Goal: Task Accomplishment & Management: Use online tool/utility

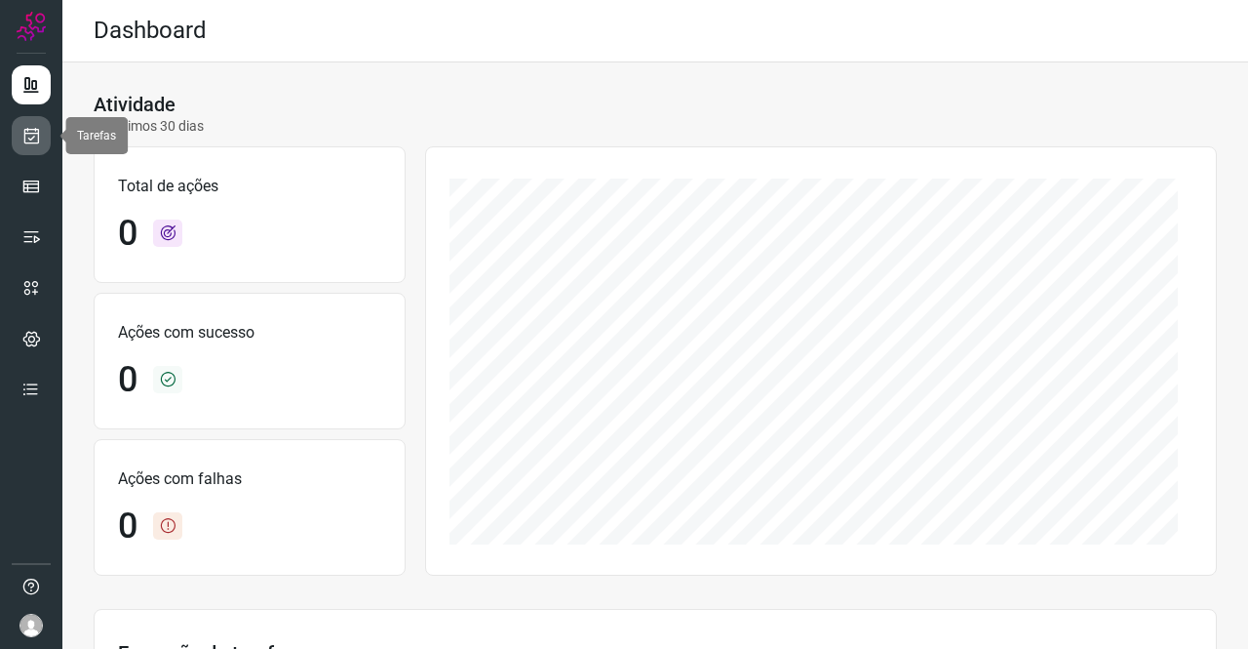
click at [49, 139] on link at bounding box center [31, 135] width 39 height 39
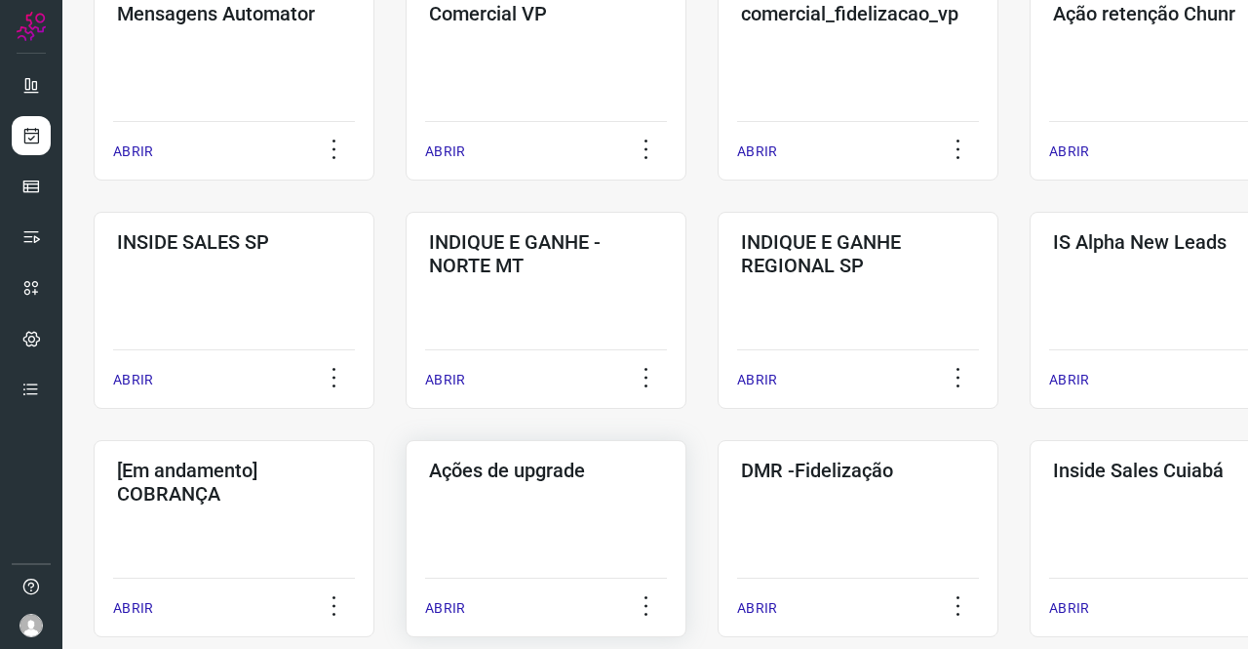
scroll to position [780, 0]
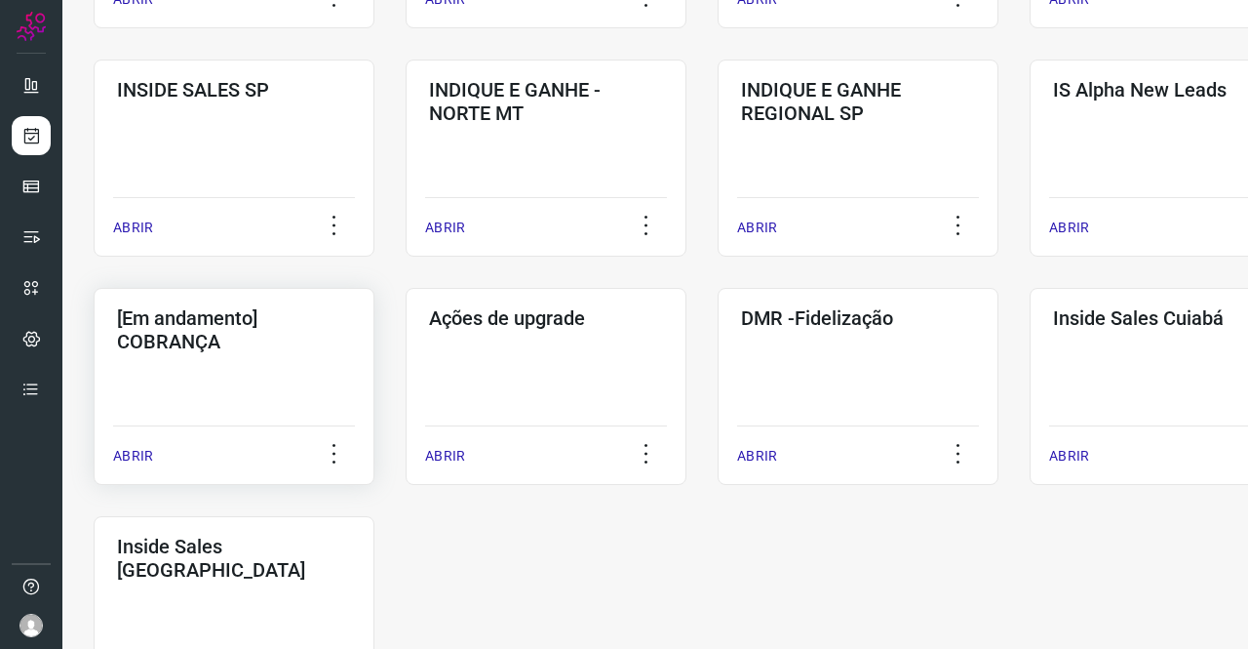
click at [228, 340] on h3 "[Em andamento] COBRANÇA" at bounding box center [234, 329] width 234 height 47
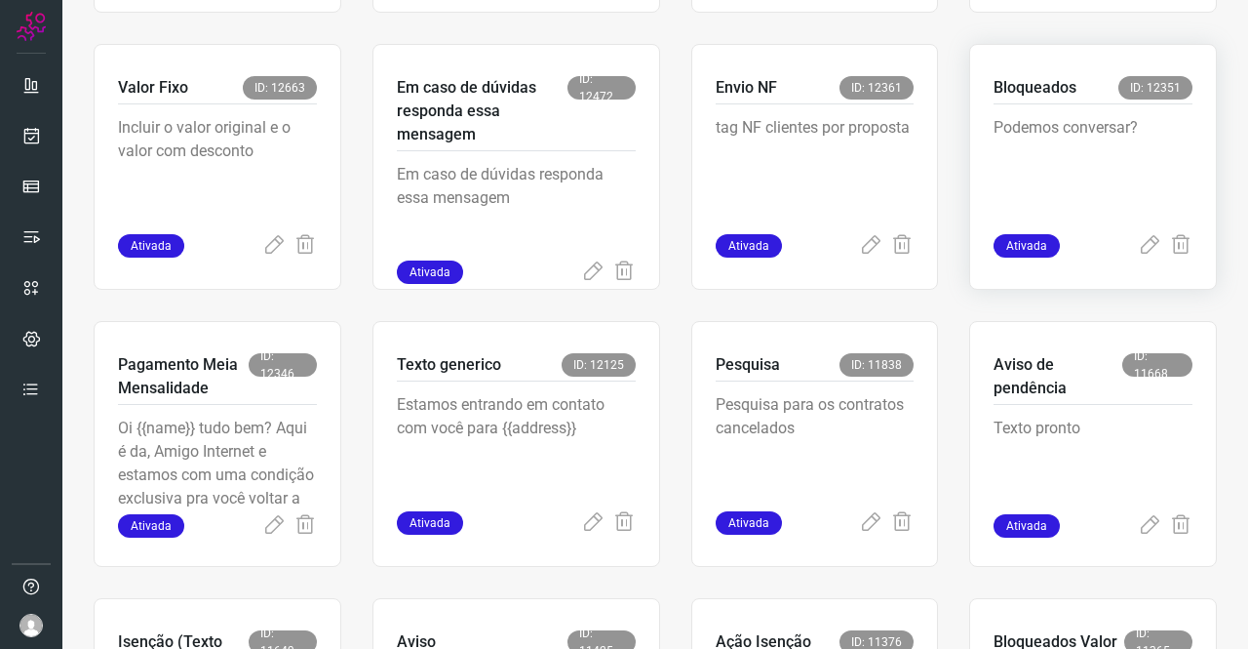
scroll to position [956, 0]
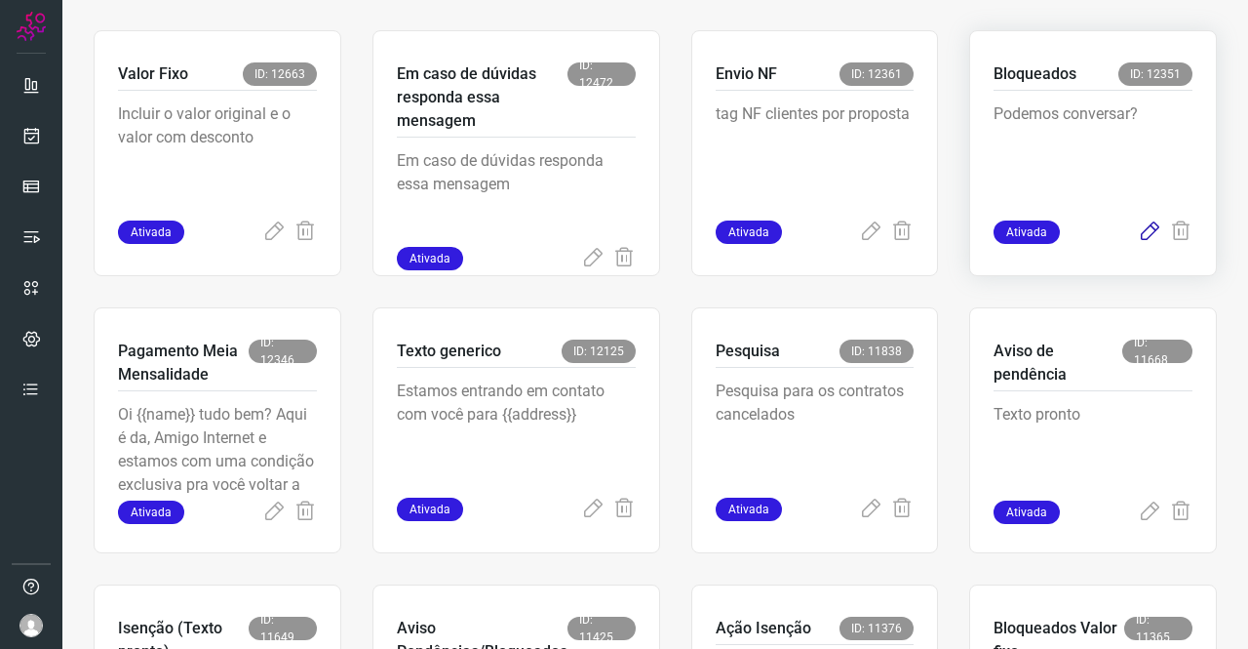
click at [1138, 237] on icon at bounding box center [1149, 231] width 23 height 23
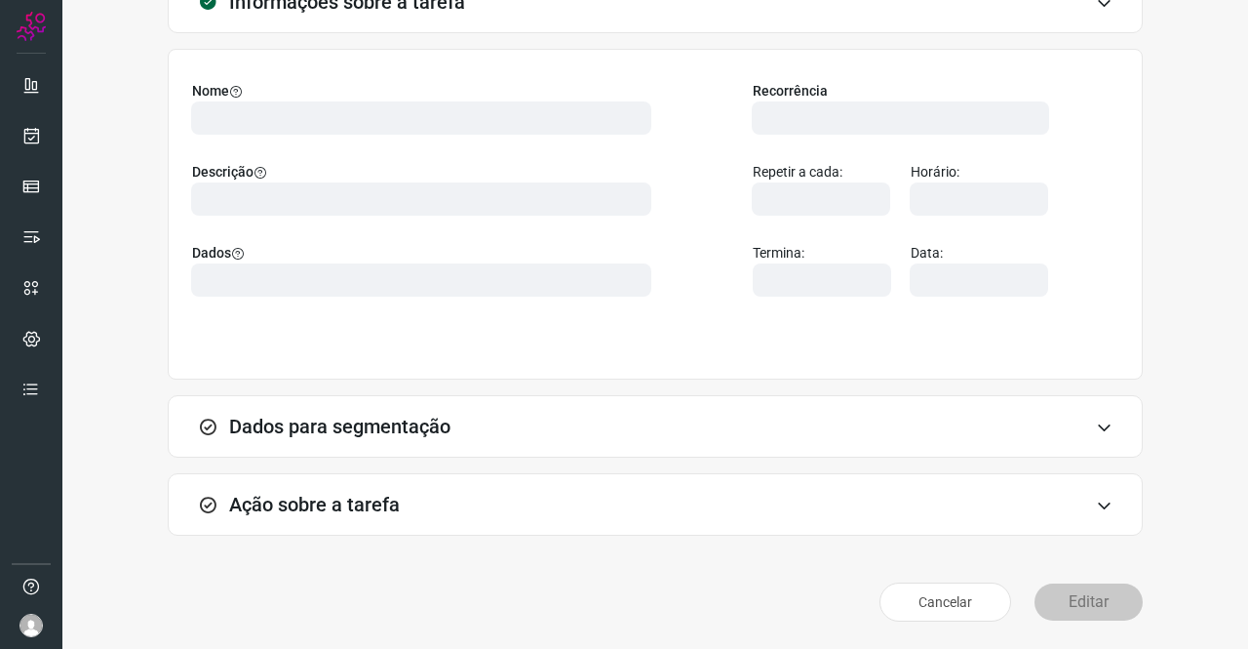
scroll to position [112, 0]
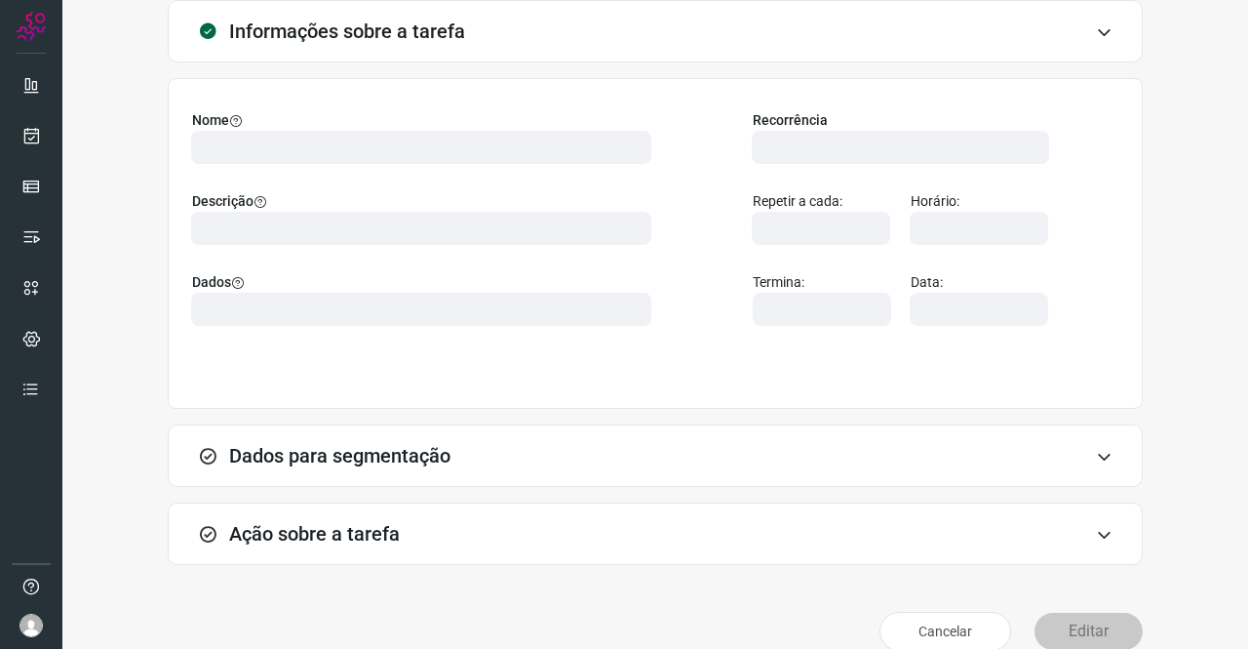
type input "569901"
type input "420621"
type input "ce0450f2-f722-4c34-a038-47adef28190d"
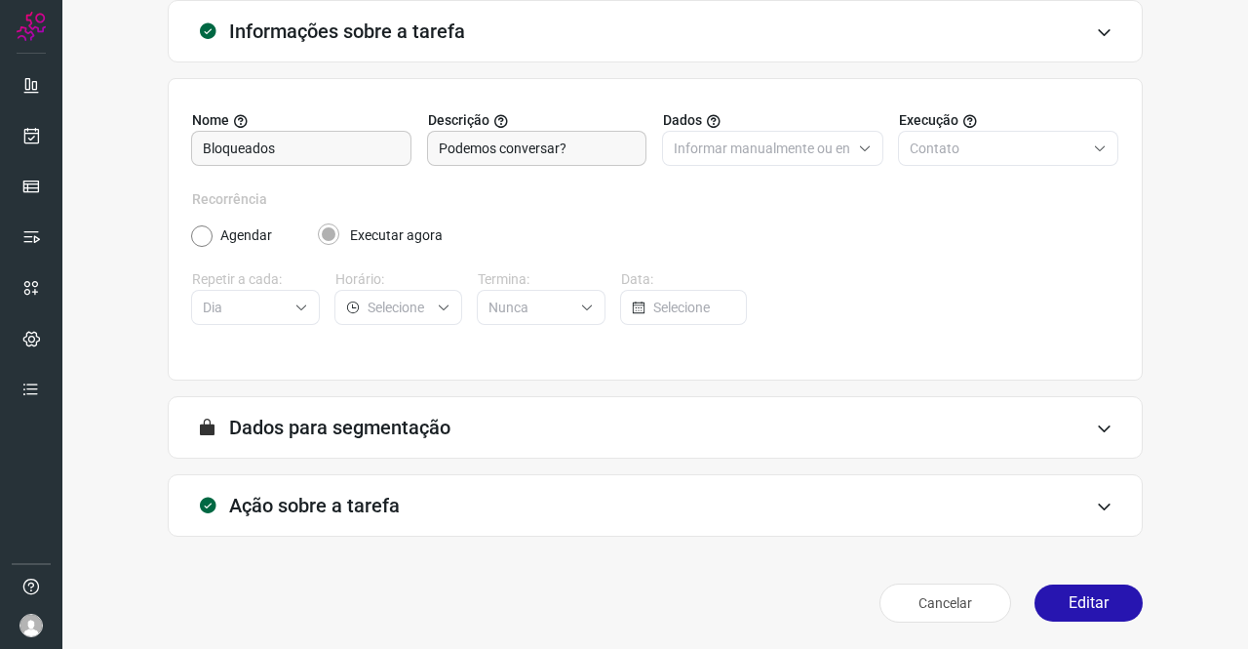
click at [324, 548] on form "Ação sobre a tarefa Chamada Flow Projeto 569901 Você não tem um Projeto cadastr…" at bounding box center [655, 513] width 975 height 78
type input "Clientes Bloqueados - Texto generico"
click at [348, 503] on h3 "Ação sobre a tarefa" at bounding box center [314, 505] width 171 height 23
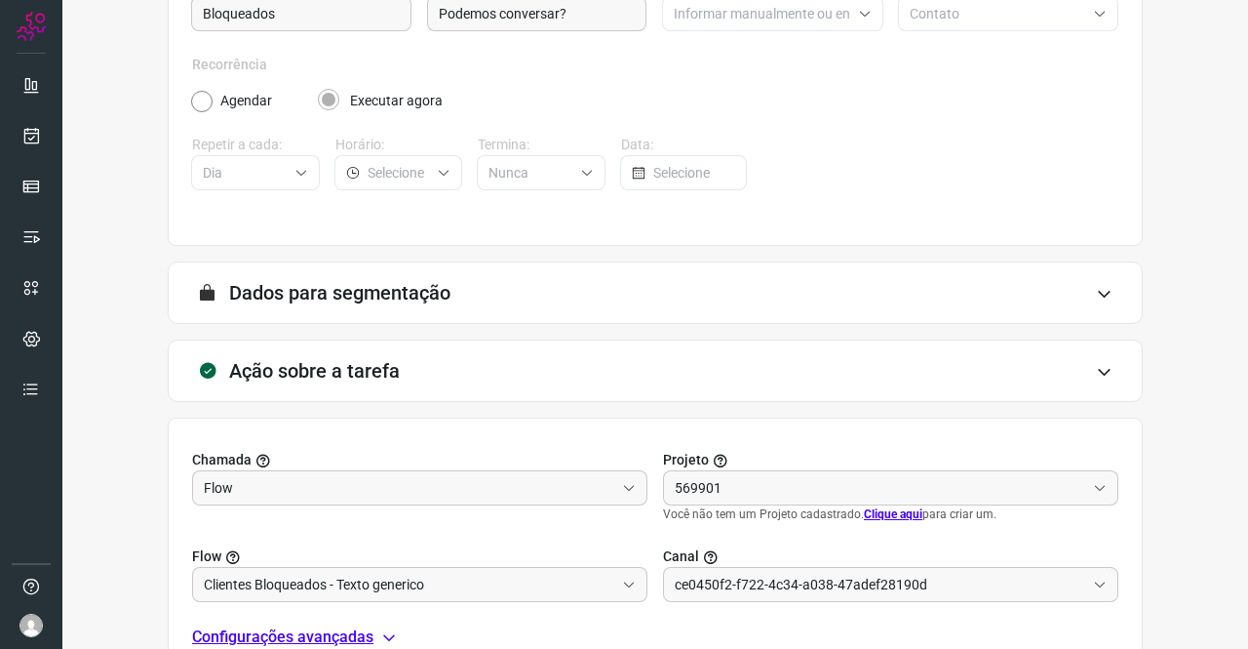
type input "Cobrança"
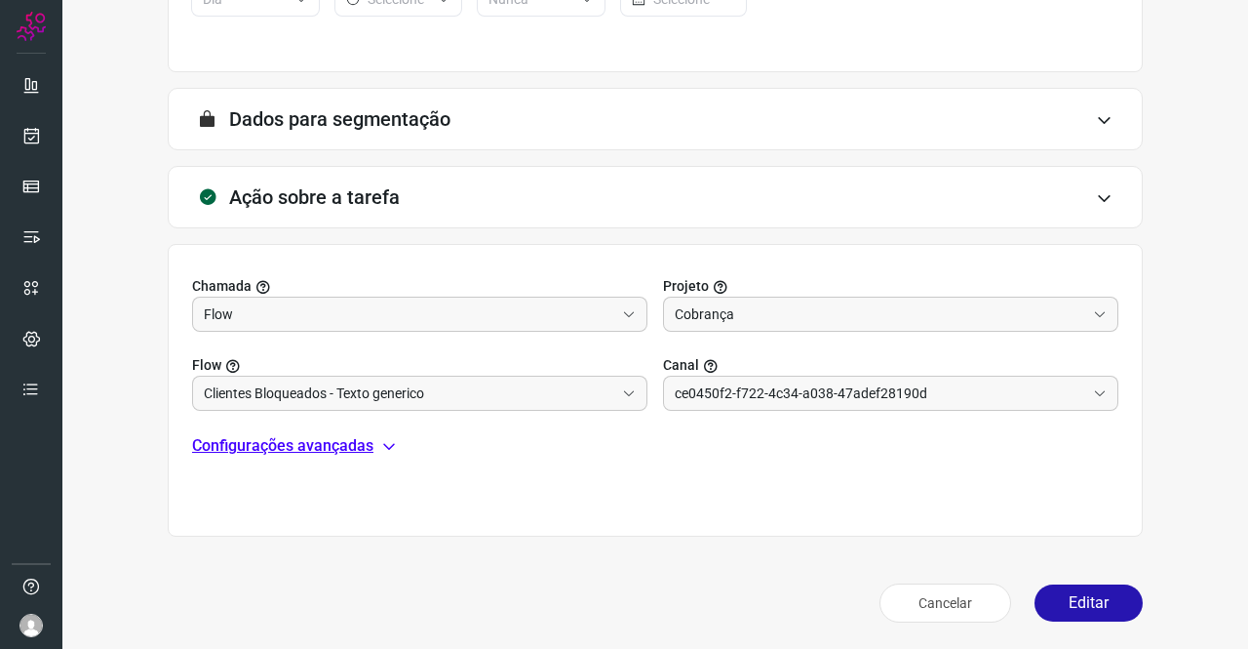
click at [310, 443] on p "Configurações avançadas" at bounding box center [282, 445] width 181 height 23
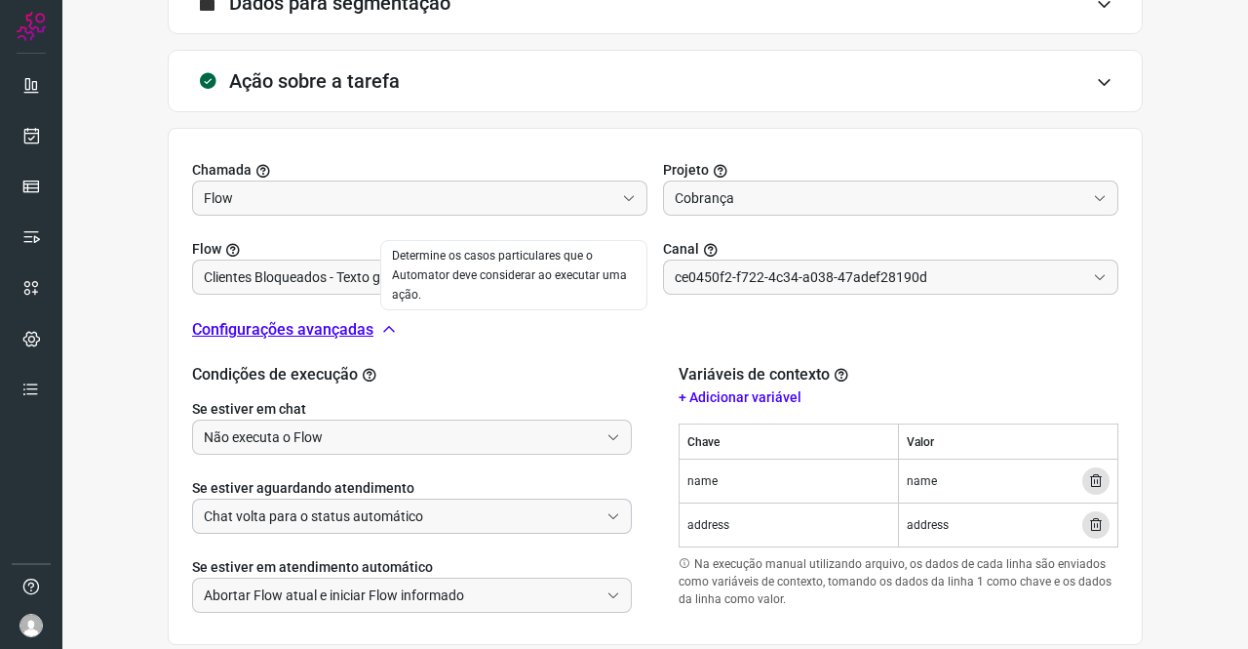
scroll to position [644, 0]
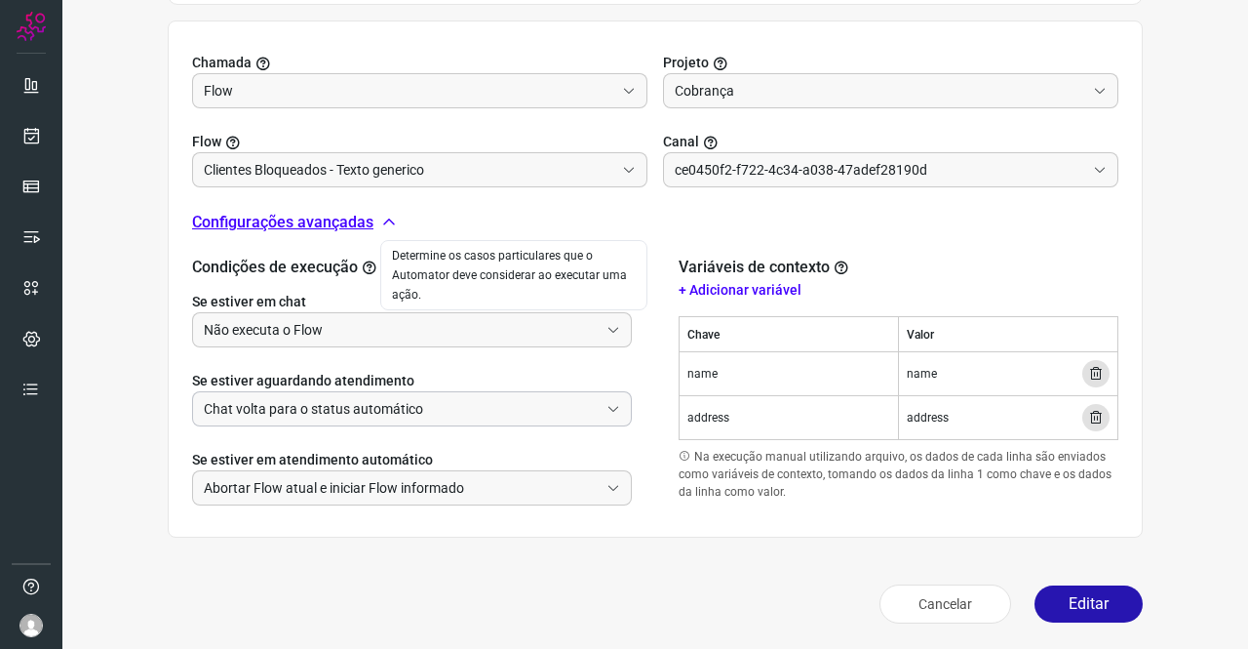
type input "Amigo 0800"
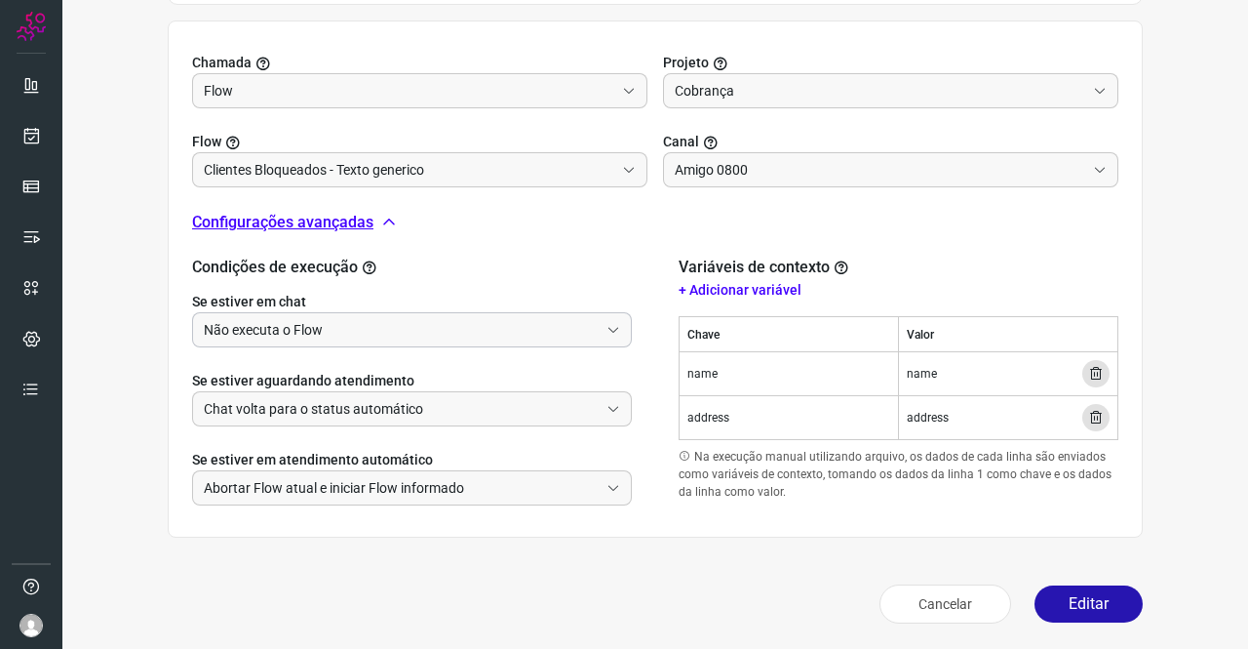
click at [304, 323] on input "Não executa o Flow" at bounding box center [401, 329] width 395 height 33
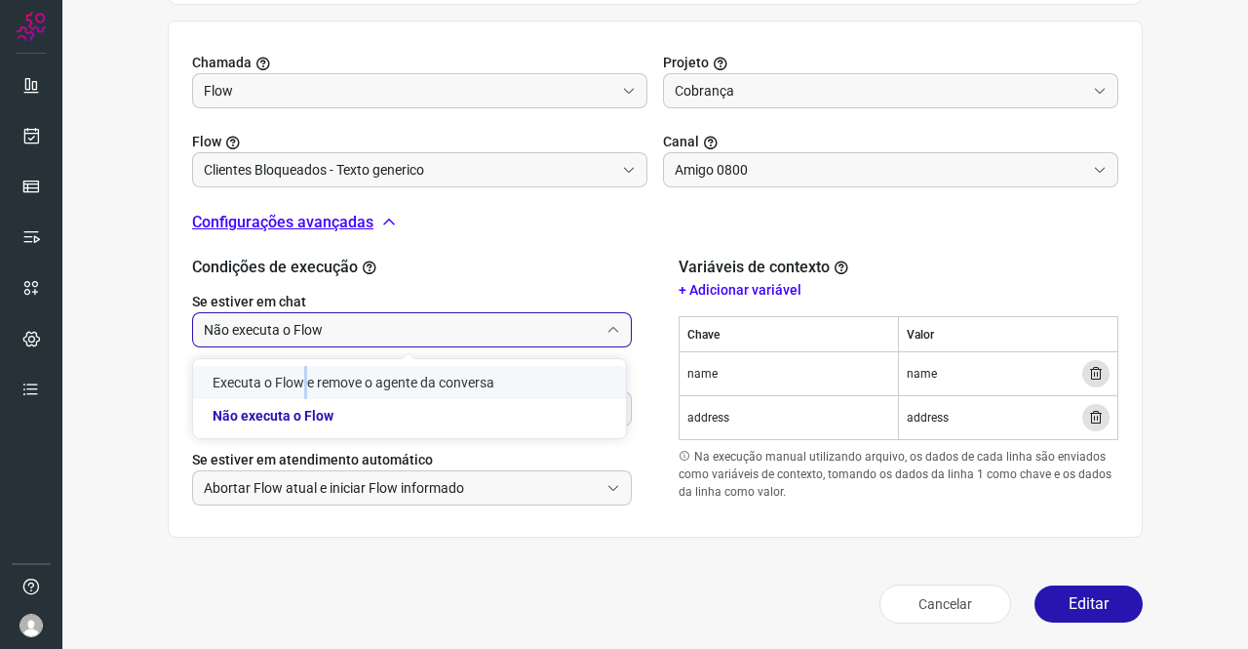
click at [298, 383] on li "Executa o Flow e remove o agente da conversa" at bounding box center [409, 382] width 433 height 33
type input "Executa o Flow e remove o agente da conversa"
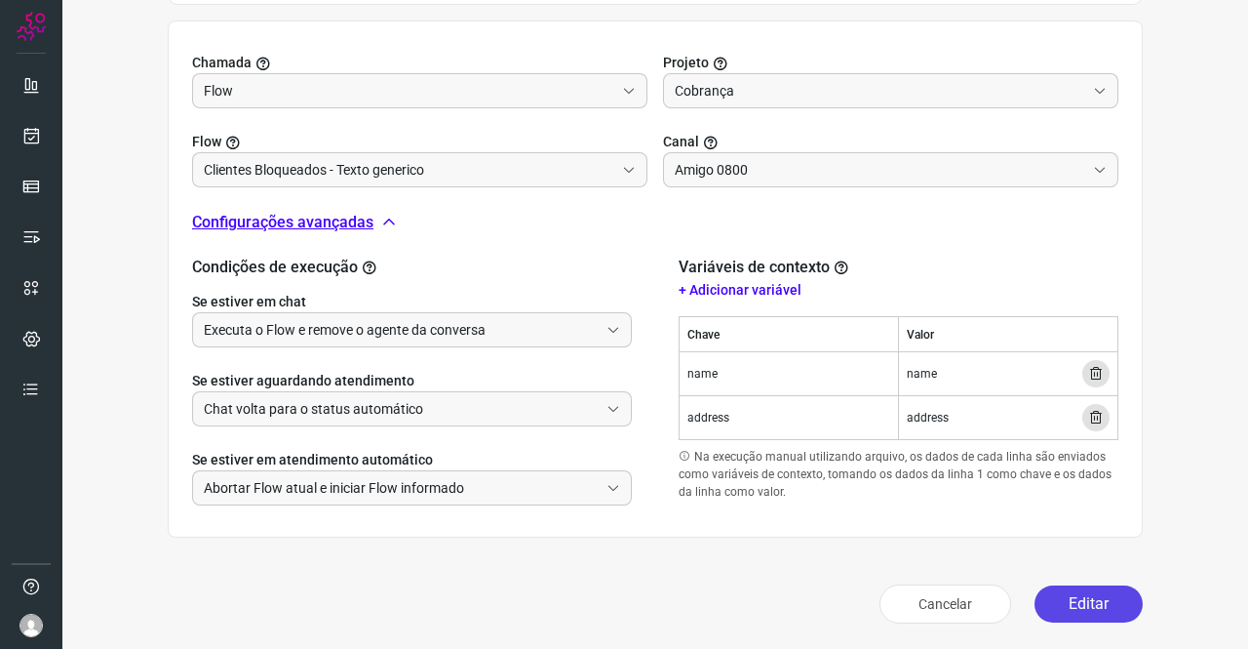
click at [1066, 585] on button "Editar" at bounding box center [1089, 603] width 108 height 37
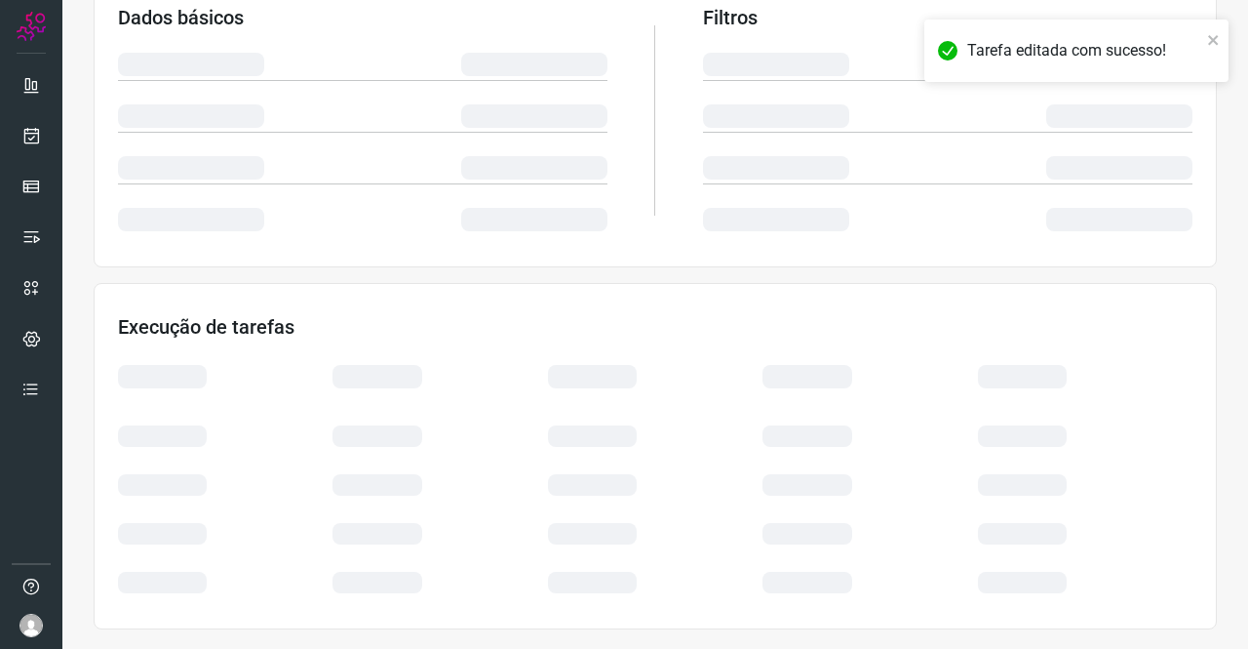
scroll to position [355, 0]
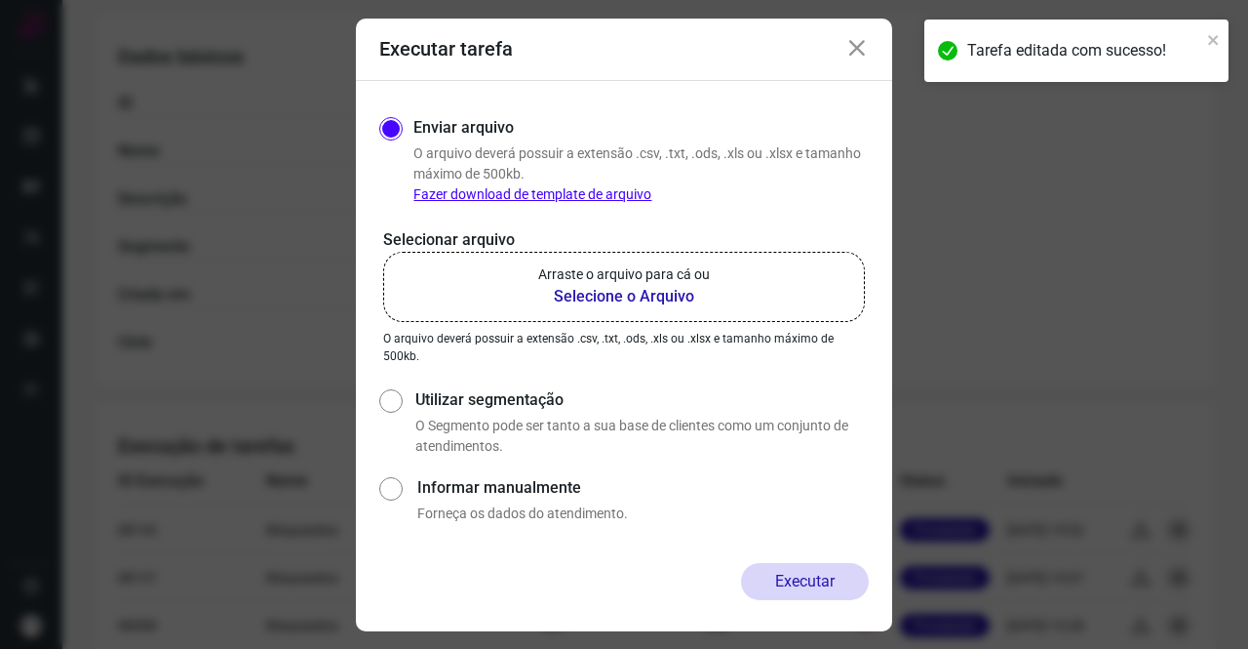
click at [689, 292] on b "Selecione o Arquivo" at bounding box center [624, 296] width 172 height 23
click at [0, 0] on input "Arraste o arquivo para cá ou Selecione o Arquivo" at bounding box center [0, 0] width 0 height 0
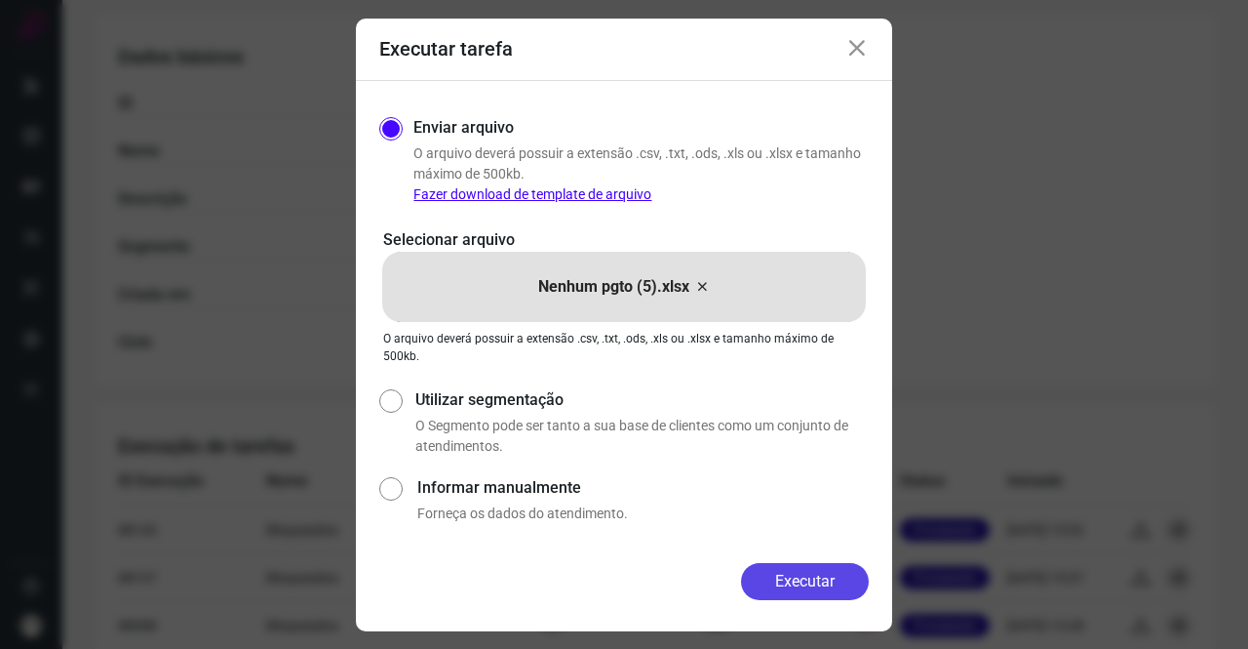
click at [793, 574] on button "Executar" at bounding box center [805, 581] width 128 height 37
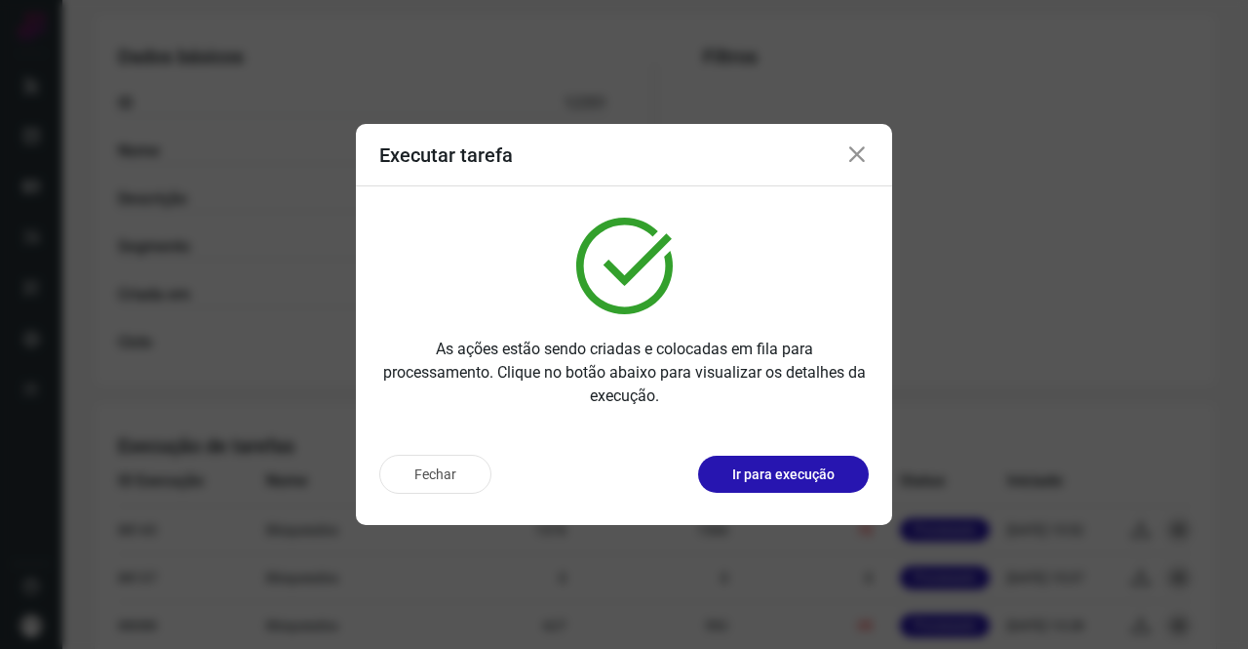
click at [850, 155] on icon at bounding box center [857, 154] width 23 height 23
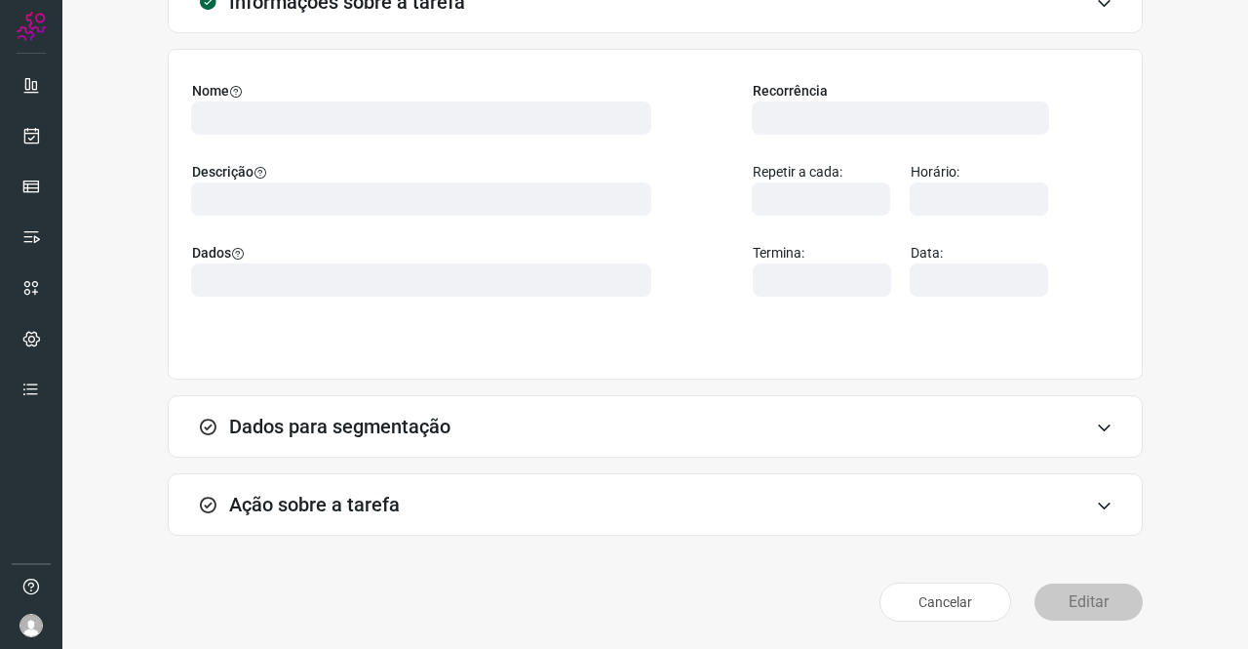
scroll to position [112, 0]
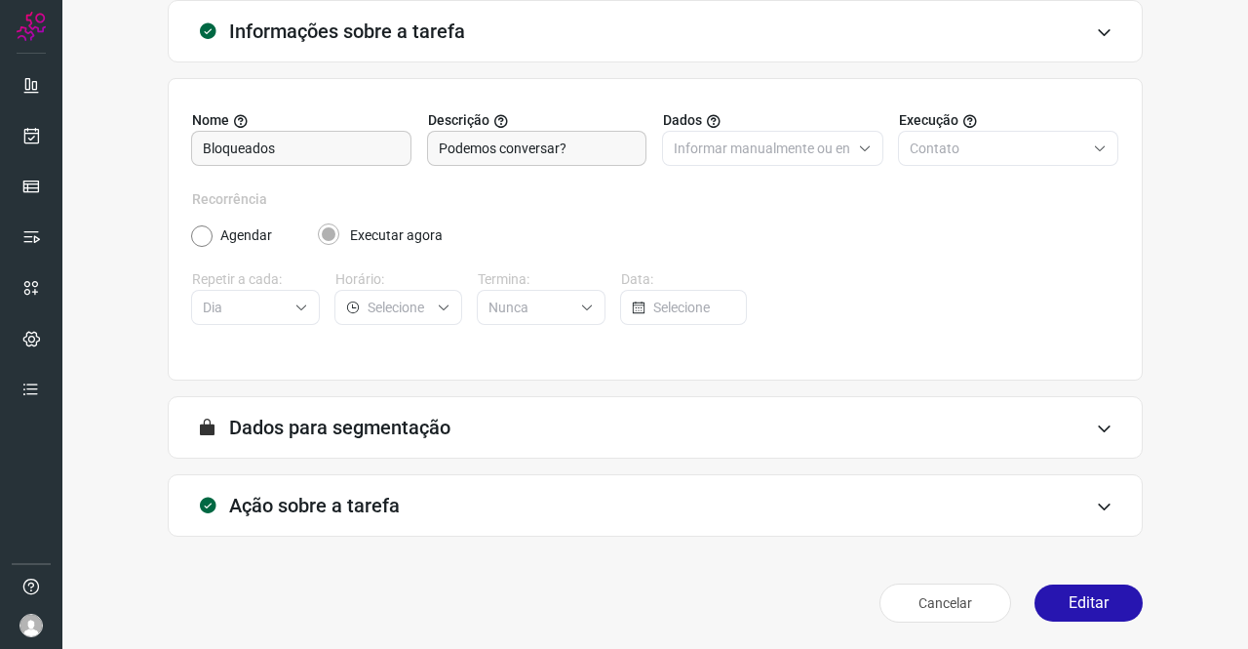
click at [357, 491] on div "Ação sobre a tarefa" at bounding box center [655, 505] width 975 height 62
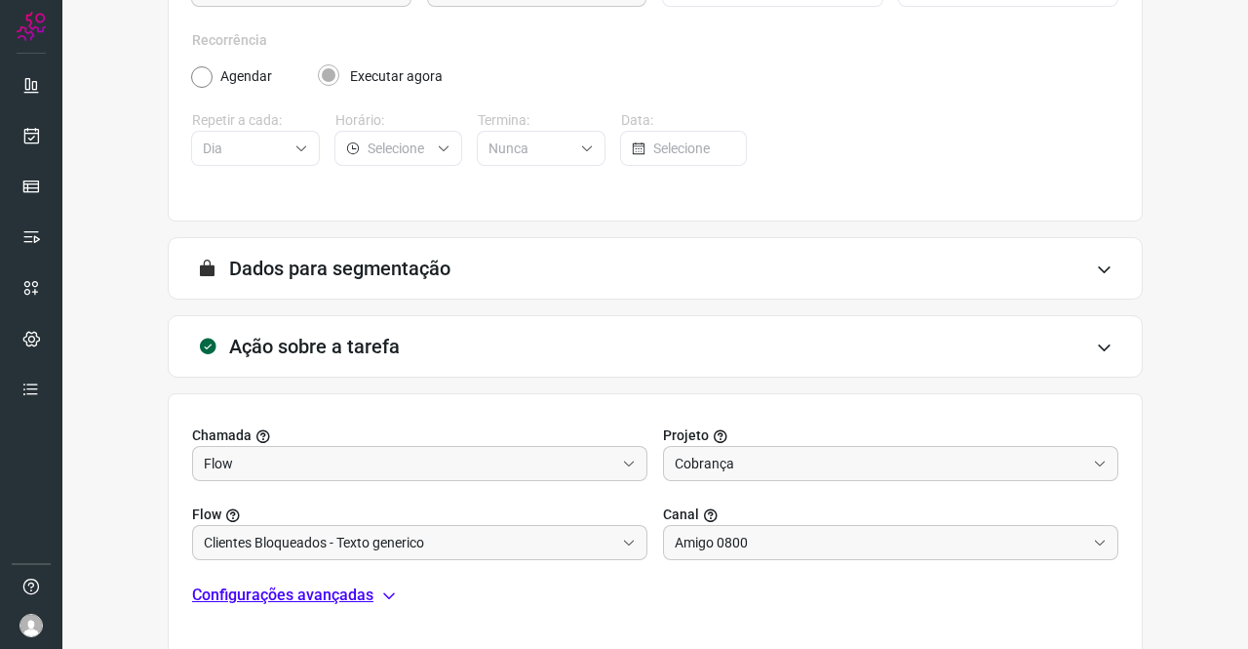
scroll to position [420, 0]
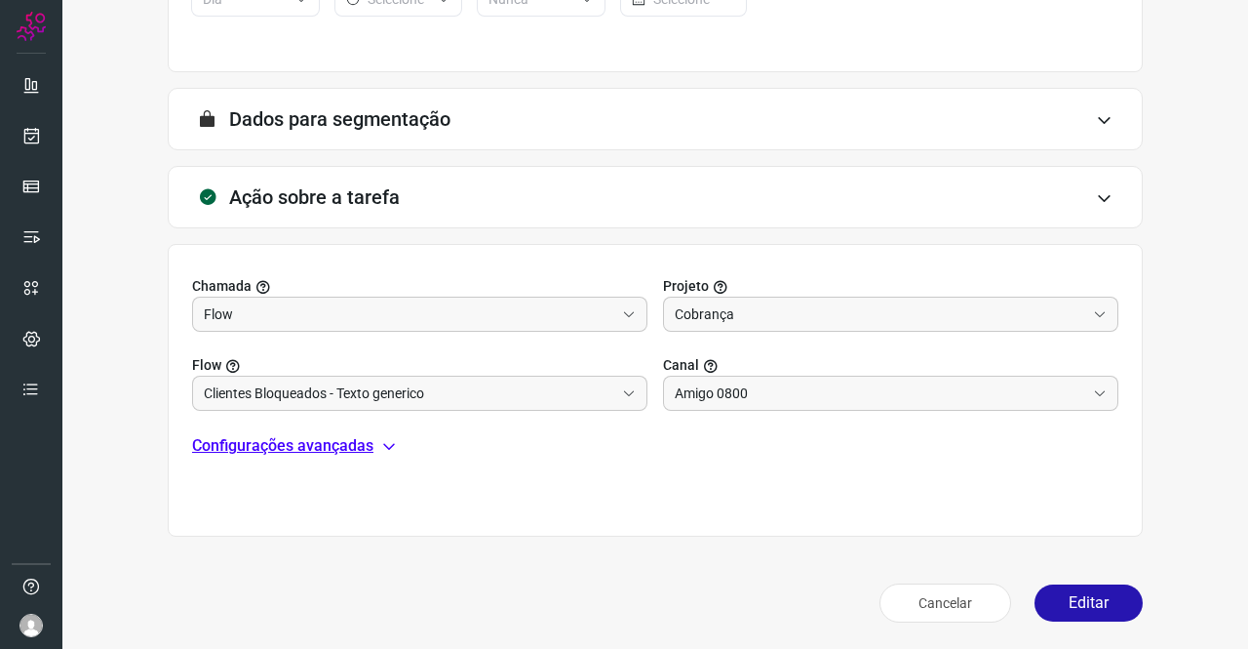
click at [324, 436] on p "Configurações avançadas" at bounding box center [282, 445] width 181 height 23
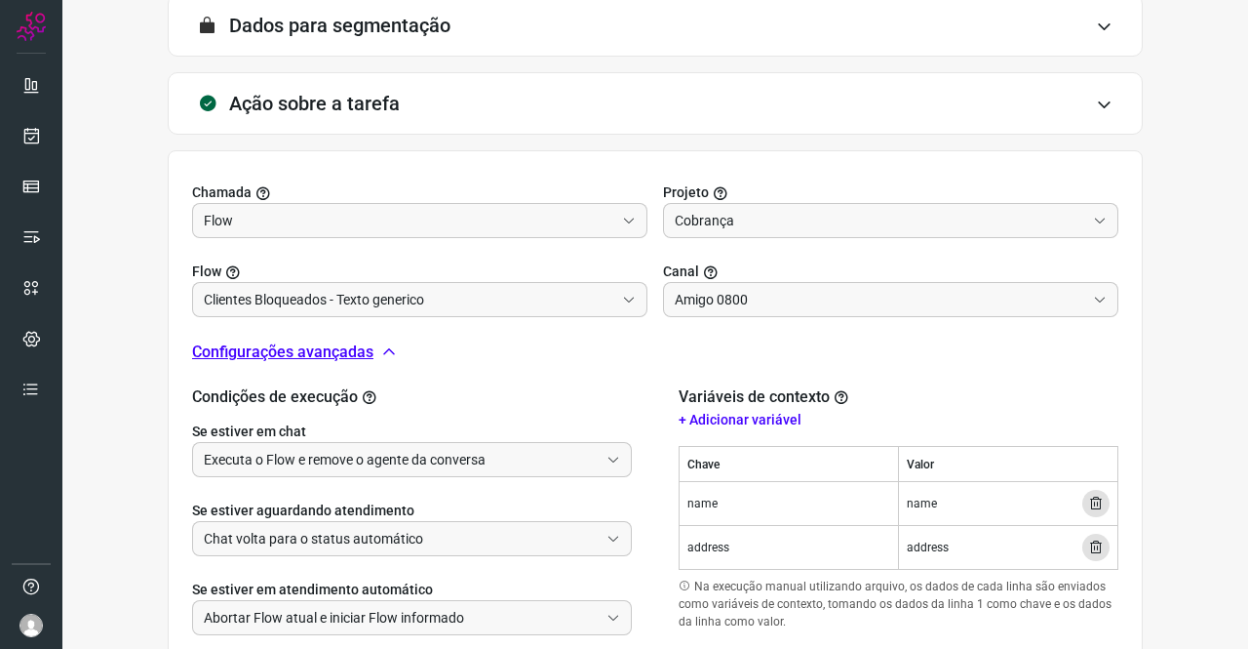
scroll to position [615, 0]
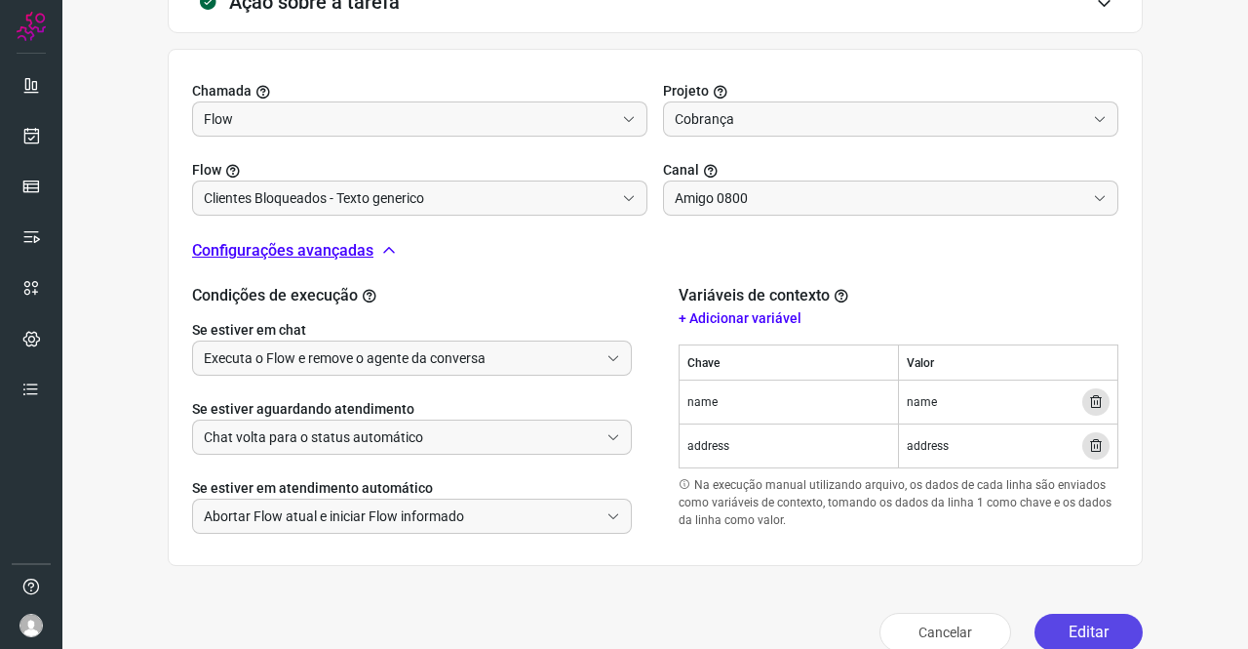
click at [1093, 617] on button "Editar" at bounding box center [1089, 631] width 108 height 37
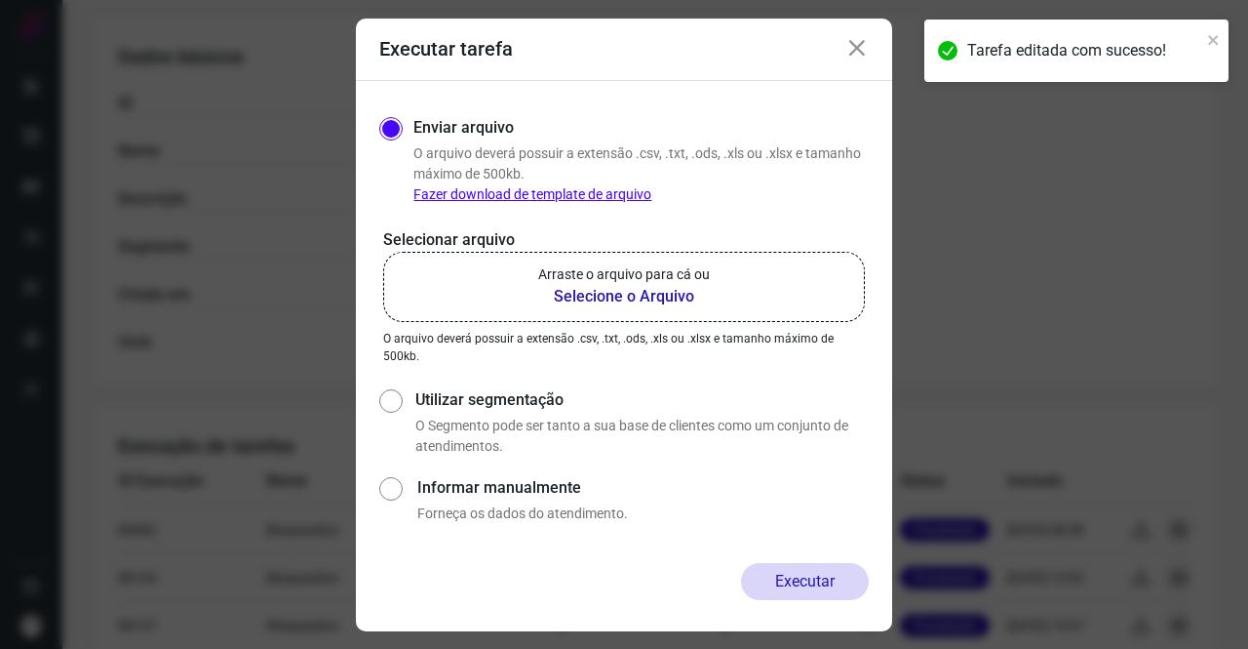
click at [639, 288] on b "Selecione o Arquivo" at bounding box center [624, 296] width 172 height 23
click at [0, 0] on input "Arraste o arquivo para cá ou Selecione o Arquivo" at bounding box center [0, 0] width 0 height 0
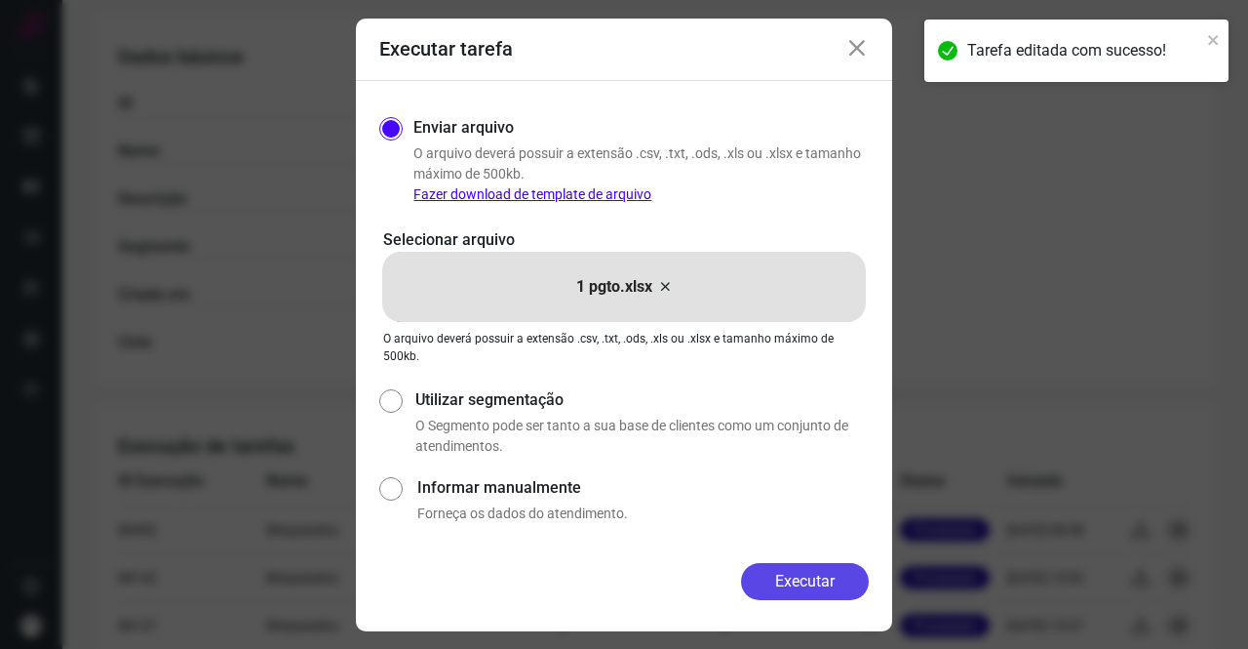
click at [831, 569] on button "Executar" at bounding box center [805, 581] width 128 height 37
